Goal: Check status

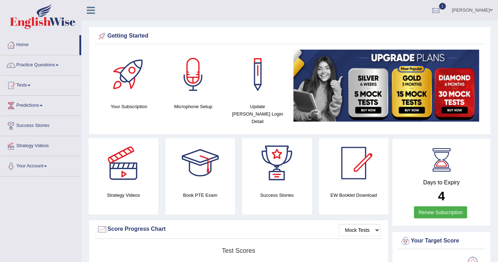
click at [437, 10] on link "1" at bounding box center [436, 9] width 21 height 18
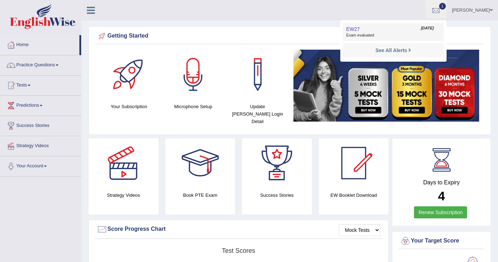
click at [421, 30] on span "Sep 28, 2025" at bounding box center [427, 29] width 13 height 6
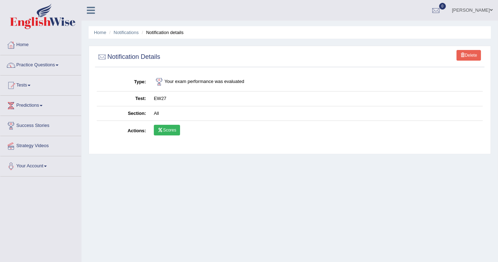
click at [177, 128] on link "Scores" at bounding box center [167, 130] width 26 height 11
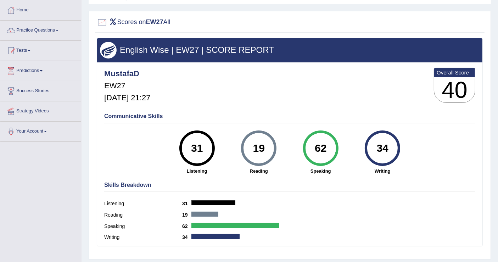
scroll to position [47, 0]
